Goal: Information Seeking & Learning: Learn about a topic

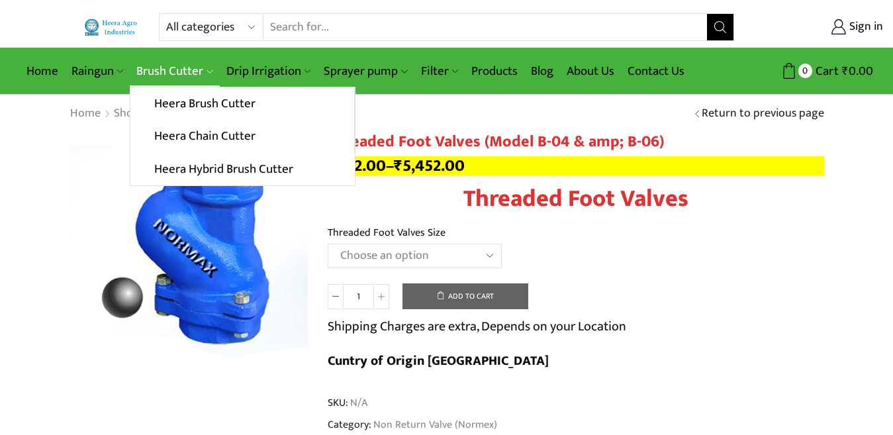
click at [158, 66] on link "Brush Cutter" at bounding box center [174, 71] width 89 height 31
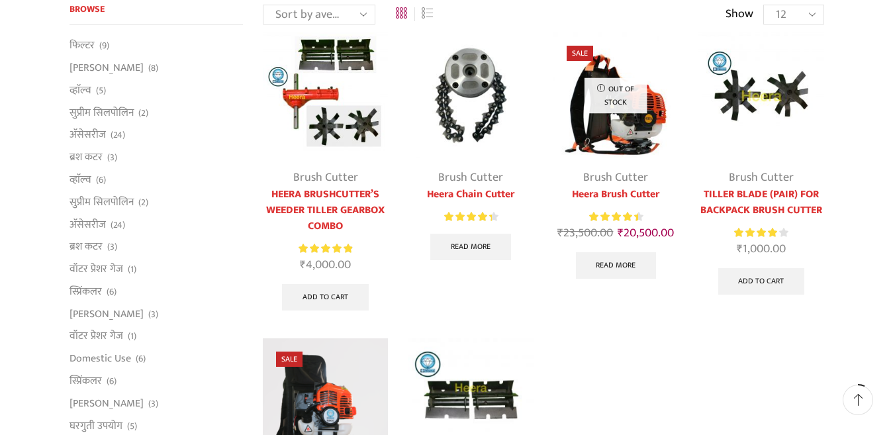
scroll to position [66, 0]
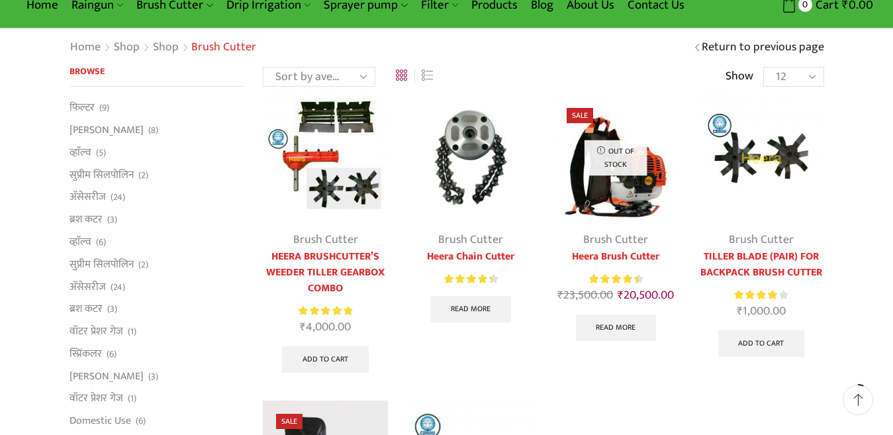
click at [806, 75] on select "12 24 36 All" at bounding box center [793, 77] width 60 height 20
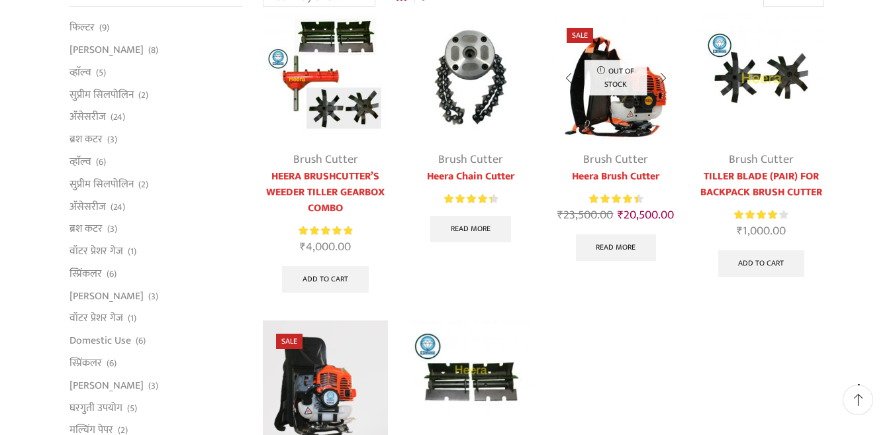
scroll to position [0, 0]
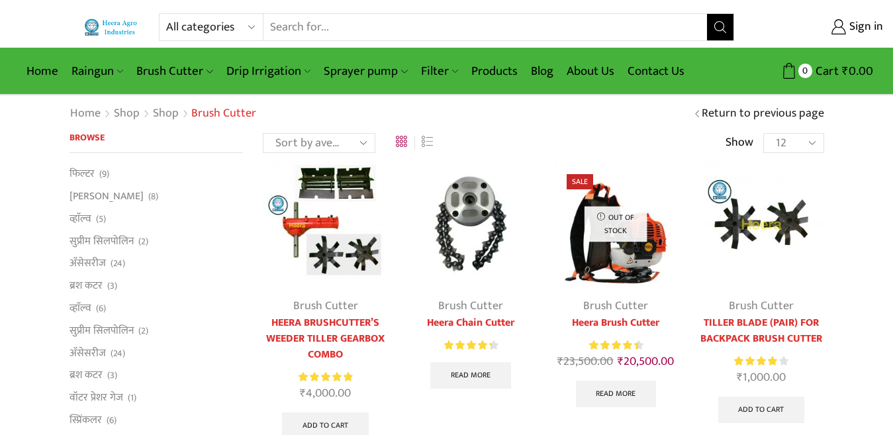
click at [253, 28] on select "All categories Accessories Air Release Valve Brush Cutter Domestic Use Drip Irr…" at bounding box center [214, 27] width 97 height 26
select select "brush-cutter"
click at [166, 14] on select "All categories Accessories Air Release Valve Brush Cutter Domestic Use Drip Irr…" at bounding box center [214, 27] width 97 height 26
click at [360, 144] on select "Sort by popularity Sort by average rating Sort by latest Sort by price: low to …" at bounding box center [319, 143] width 113 height 20
select select "popularity"
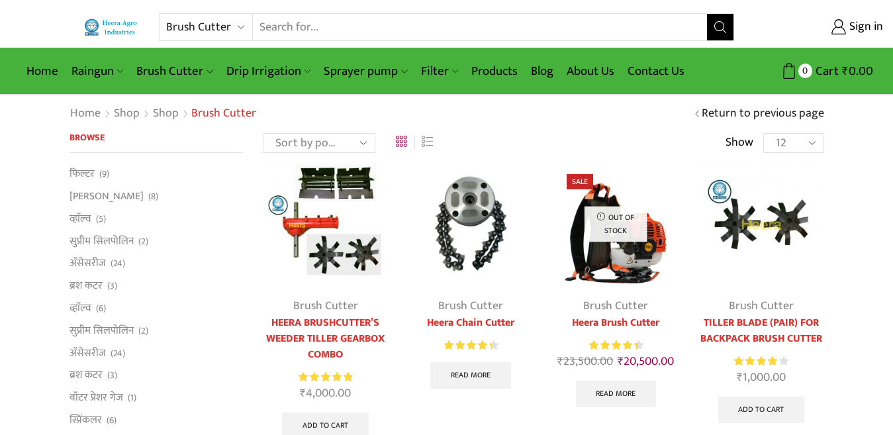
click at [263, 133] on select "Sort by popularity Sort by average rating Sort by latest Sort by price: low to …" at bounding box center [319, 143] width 113 height 20
click at [366, 137] on select "Sort by popularity Sort by average rating Sort by latest Sort by price: low to …" at bounding box center [319, 143] width 113 height 20
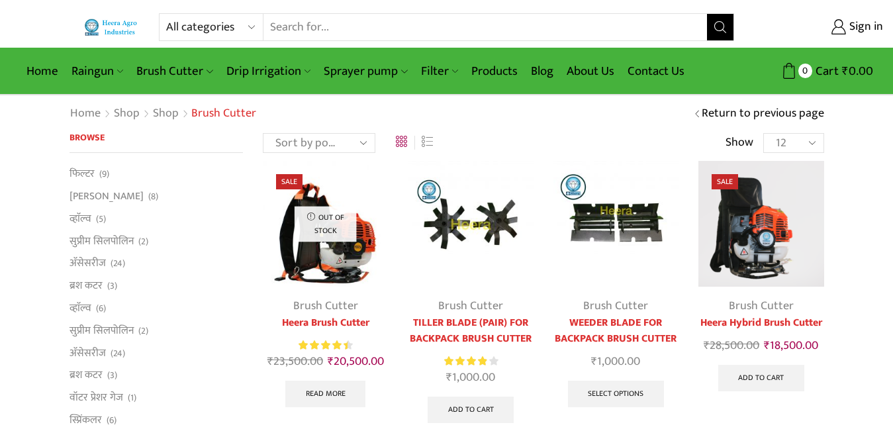
click at [709, 113] on link "Return to previous page" at bounding box center [762, 113] width 122 height 17
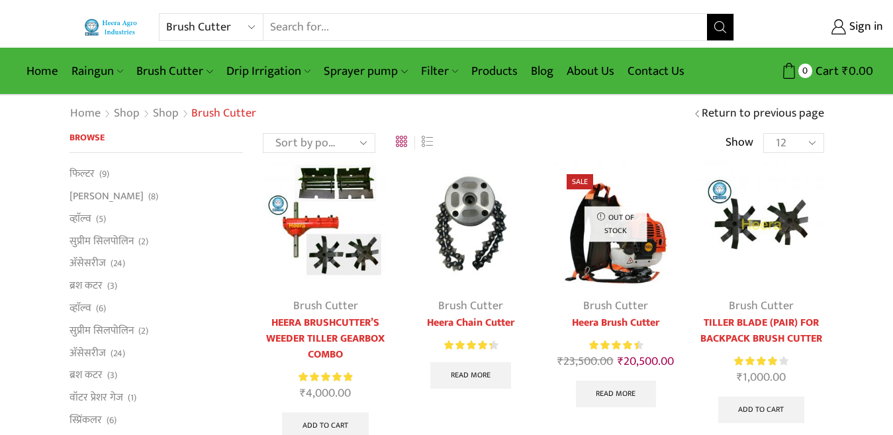
select select "brush-cutter"
select select "popularity"
